Goal: Information Seeking & Learning: Find specific fact

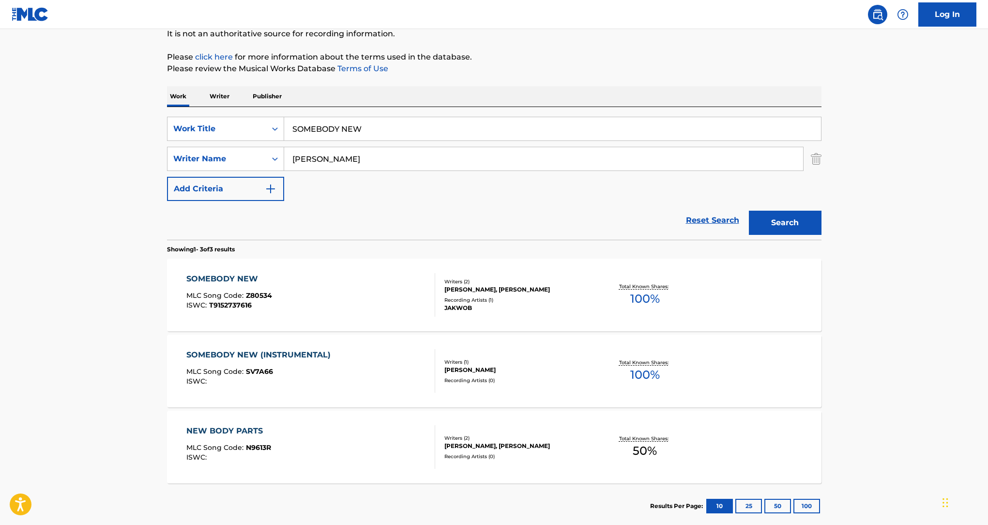
scroll to position [99, 0]
click at [458, 121] on input "SOMEBODY NEW" at bounding box center [552, 128] width 537 height 23
paste input "THE LIVING YEARS"
type input "THE LIVING YEARS"
click at [449, 155] on input "[PERSON_NAME]" at bounding box center [543, 158] width 519 height 23
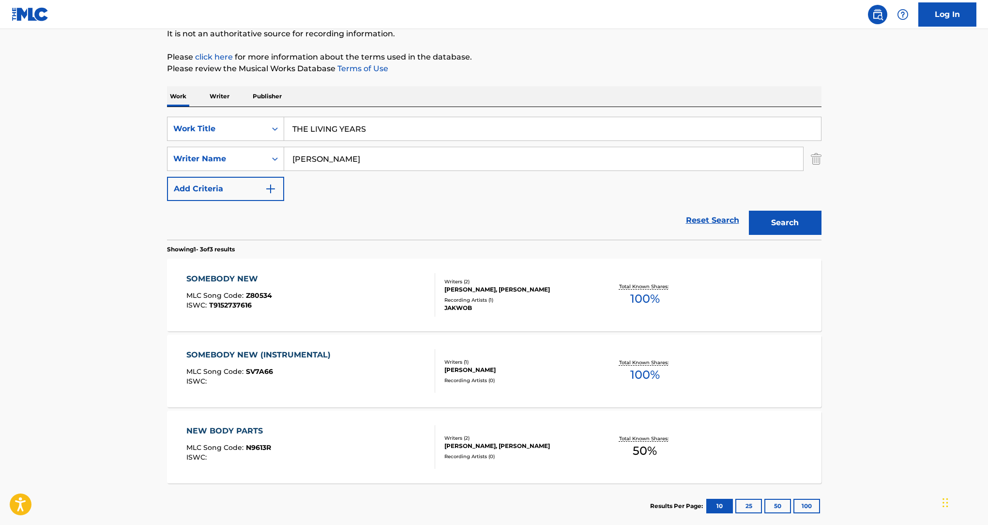
drag, startPoint x: 449, startPoint y: 157, endPoint x: 254, endPoint y: 141, distance: 196.2
click at [254, 141] on div "SearchWithCriteria0618642b-4860-4dbf-812a-d8e8db8dc95b Work Title THE LIVING YE…" at bounding box center [494, 159] width 654 height 84
click at [757, 216] on button "Search" at bounding box center [785, 223] width 73 height 24
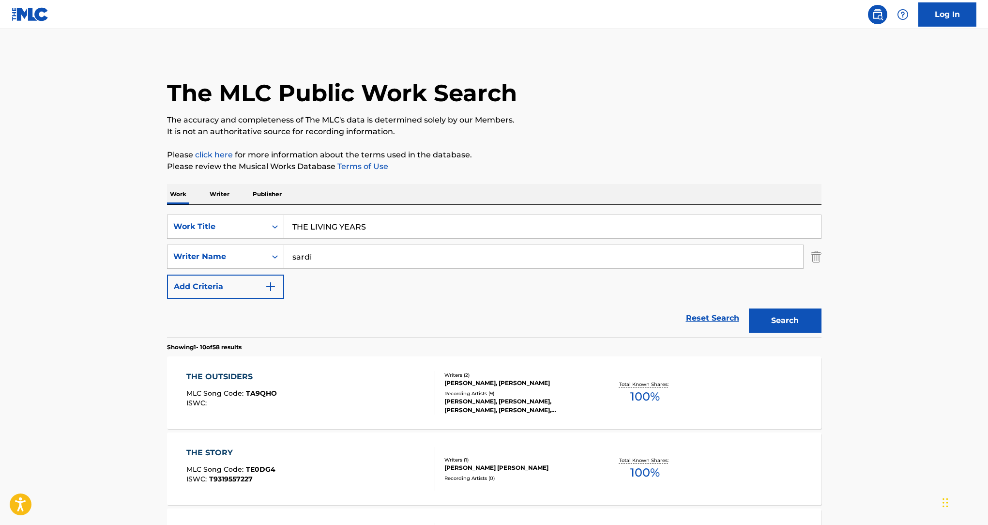
scroll to position [0, 0]
click at [372, 250] on input "sardi" at bounding box center [543, 257] width 519 height 23
paste input "SARDI PURWO"
type input "SARDI PURWO"
drag, startPoint x: 812, startPoint y: 321, endPoint x: 807, endPoint y: 322, distance: 4.9
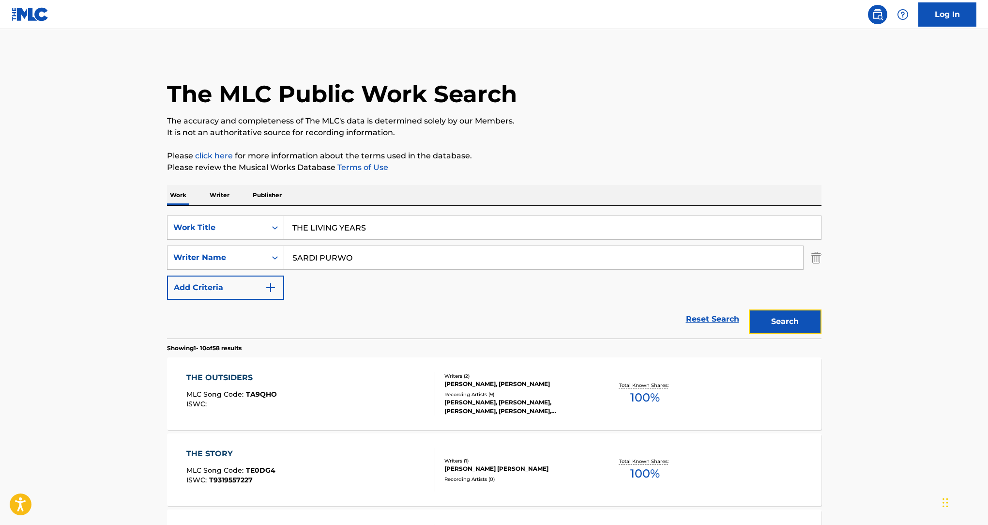
click at [812, 321] on button "Search" at bounding box center [785, 321] width 73 height 24
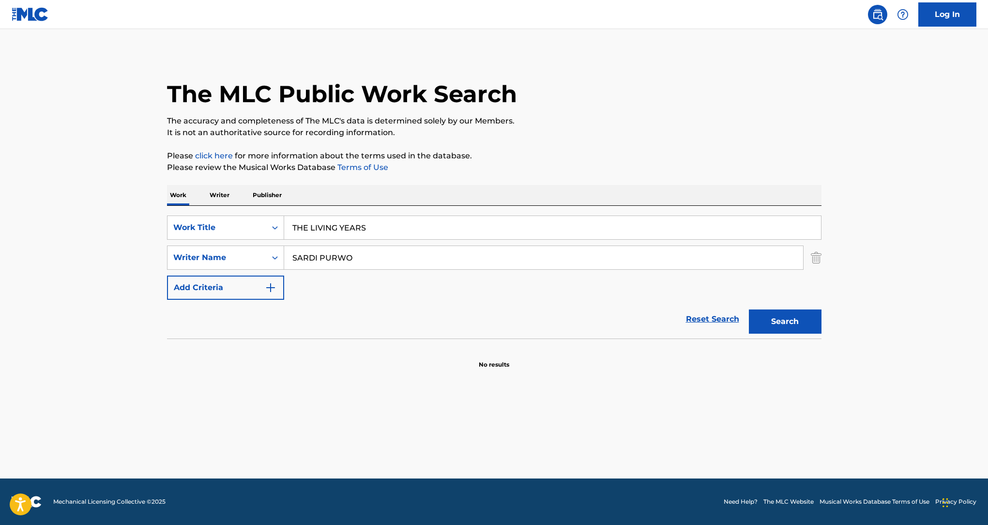
click at [426, 224] on input "THE LIVING YEARS" at bounding box center [552, 227] width 537 height 23
paste input "AKES NEAR [GEOGRAPHIC_DATA]"
type input "THE LAKES NEAR [GEOGRAPHIC_DATA]"
click at [408, 253] on input "SARDI PURWO" at bounding box center [543, 257] width 519 height 23
type input "english"
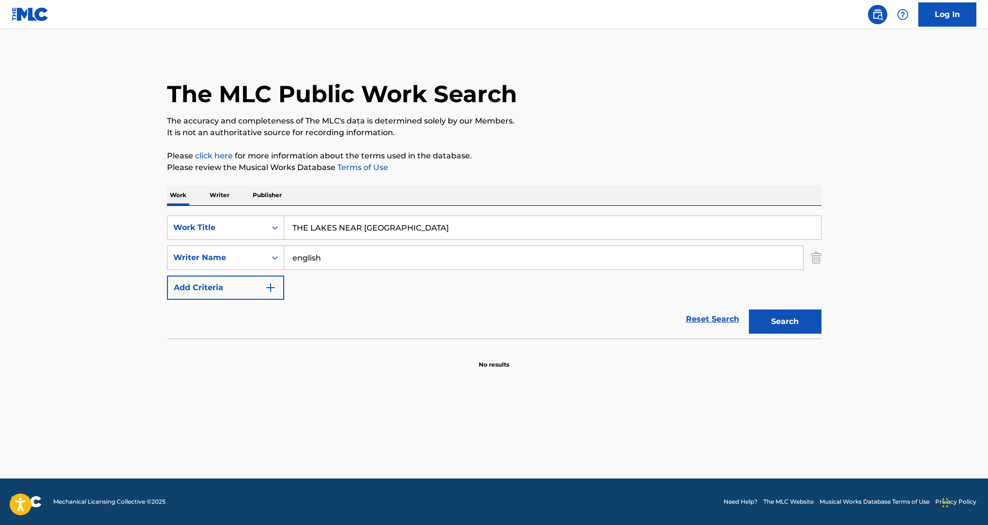
click at [749, 309] on button "Search" at bounding box center [785, 321] width 73 height 24
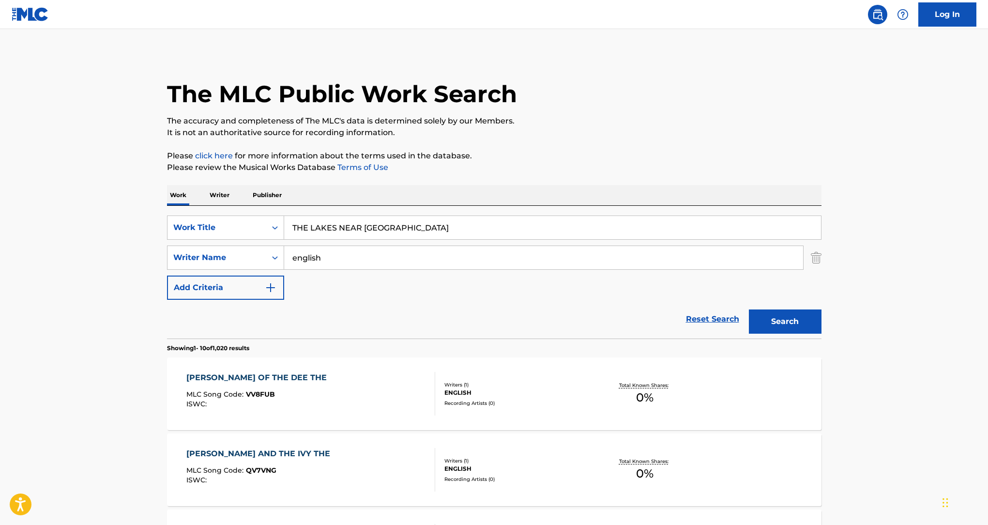
click at [468, 233] on input "THE LAKES NEAR [GEOGRAPHIC_DATA]" at bounding box center [552, 227] width 537 height 23
